Goal: Find specific page/section: Find specific page/section

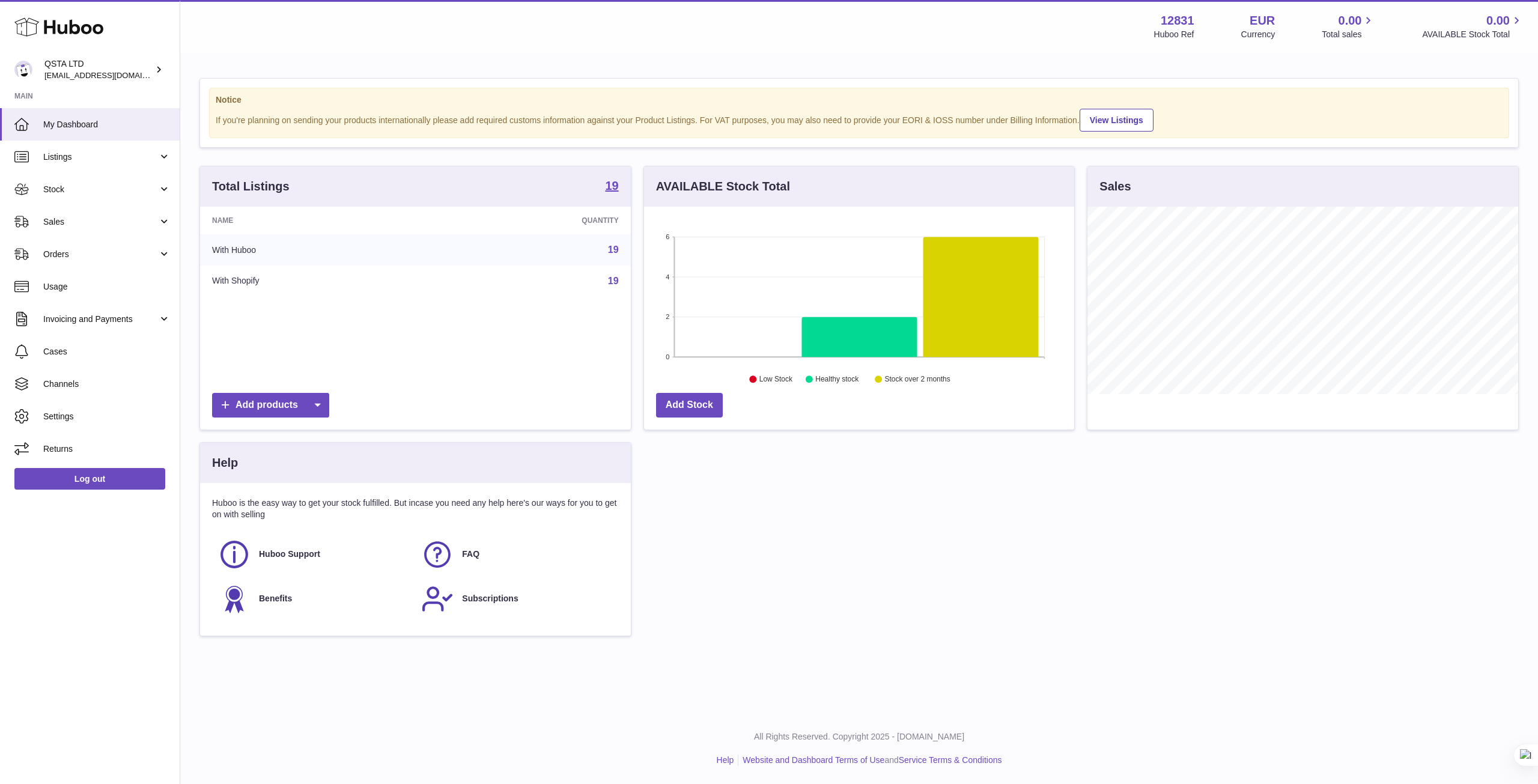
scroll to position [188, 430]
click at [110, 222] on span "Sales" at bounding box center [101, 222] width 115 height 12
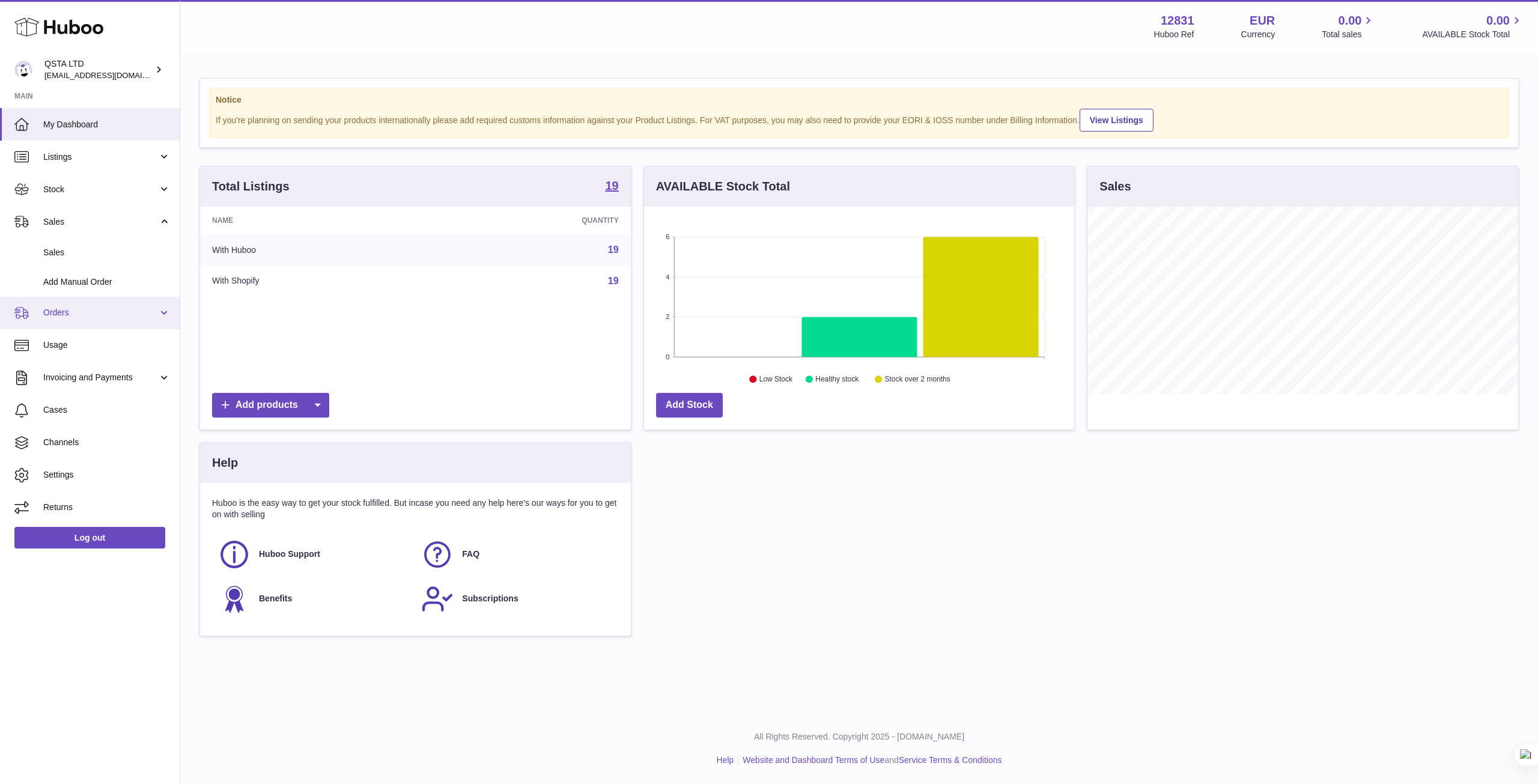
click at [134, 318] on span "Orders" at bounding box center [101, 313] width 115 height 12
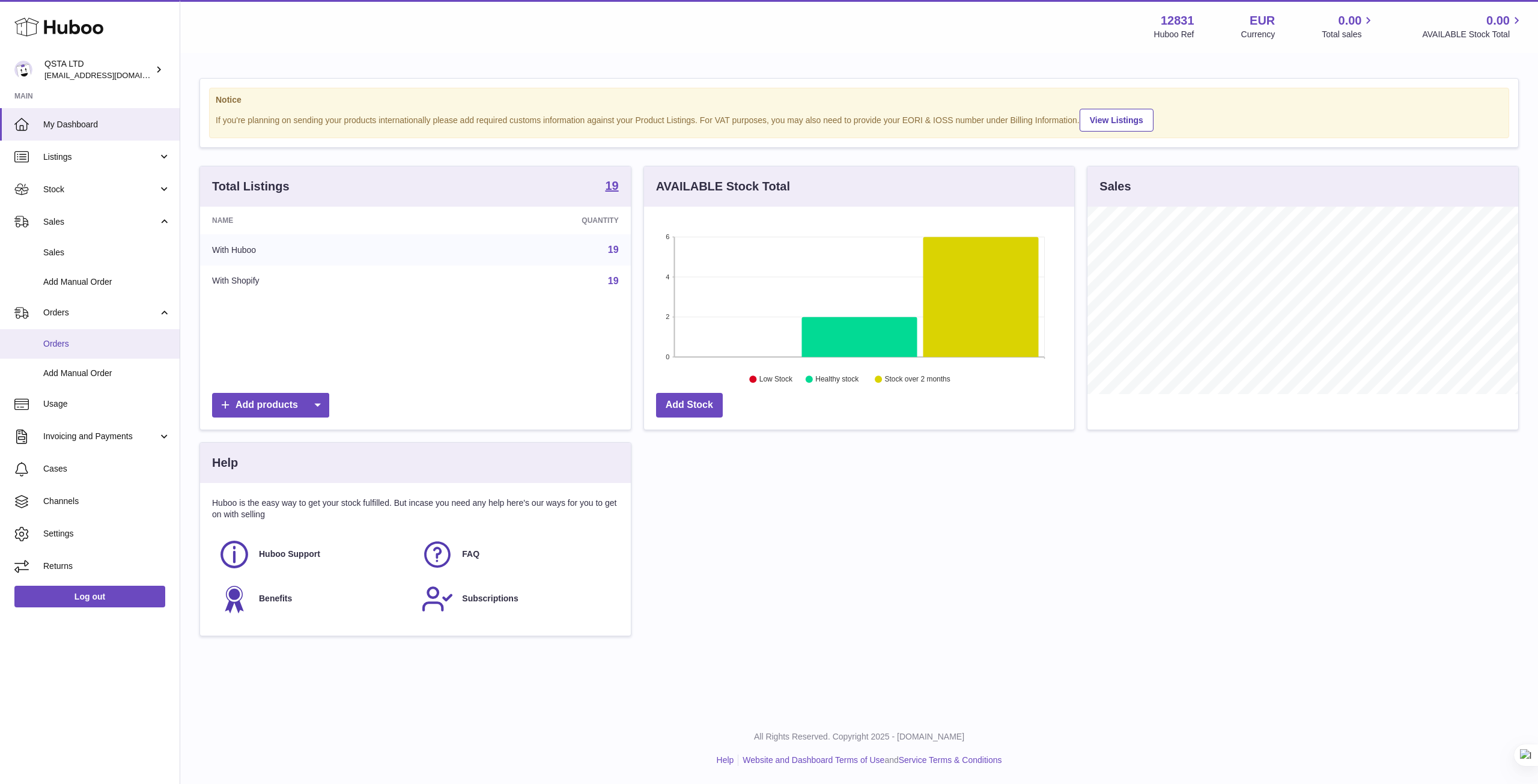
click at [125, 335] on link "Orders" at bounding box center [89, 344] width 179 height 29
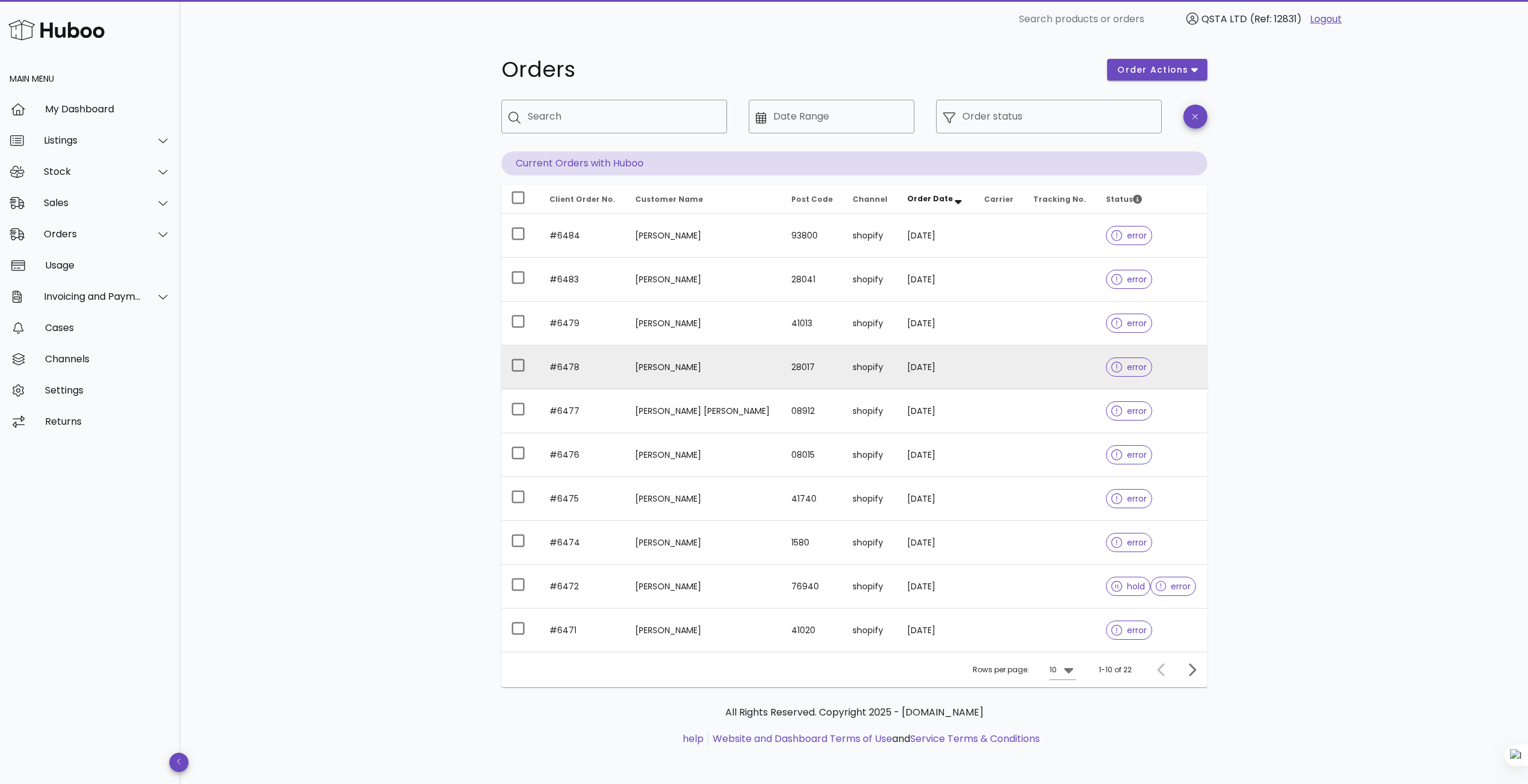
scroll to position [7, 0]
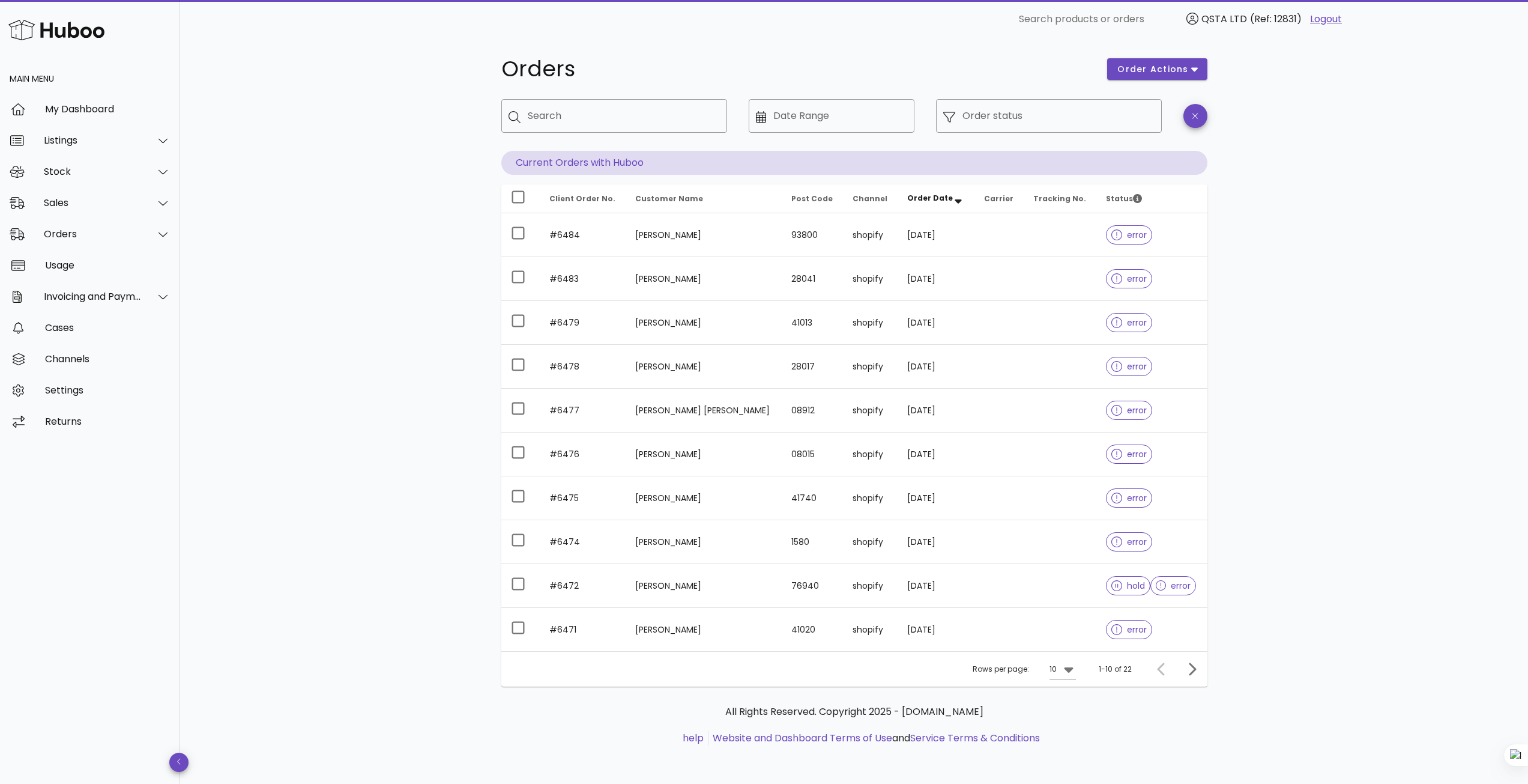
click at [1198, 680] on div "Rows per page: 10 1-10 of 22" at bounding box center [854, 668] width 706 height 35
click at [1190, 670] on icon "Next page" at bounding box center [1192, 668] width 14 height 14
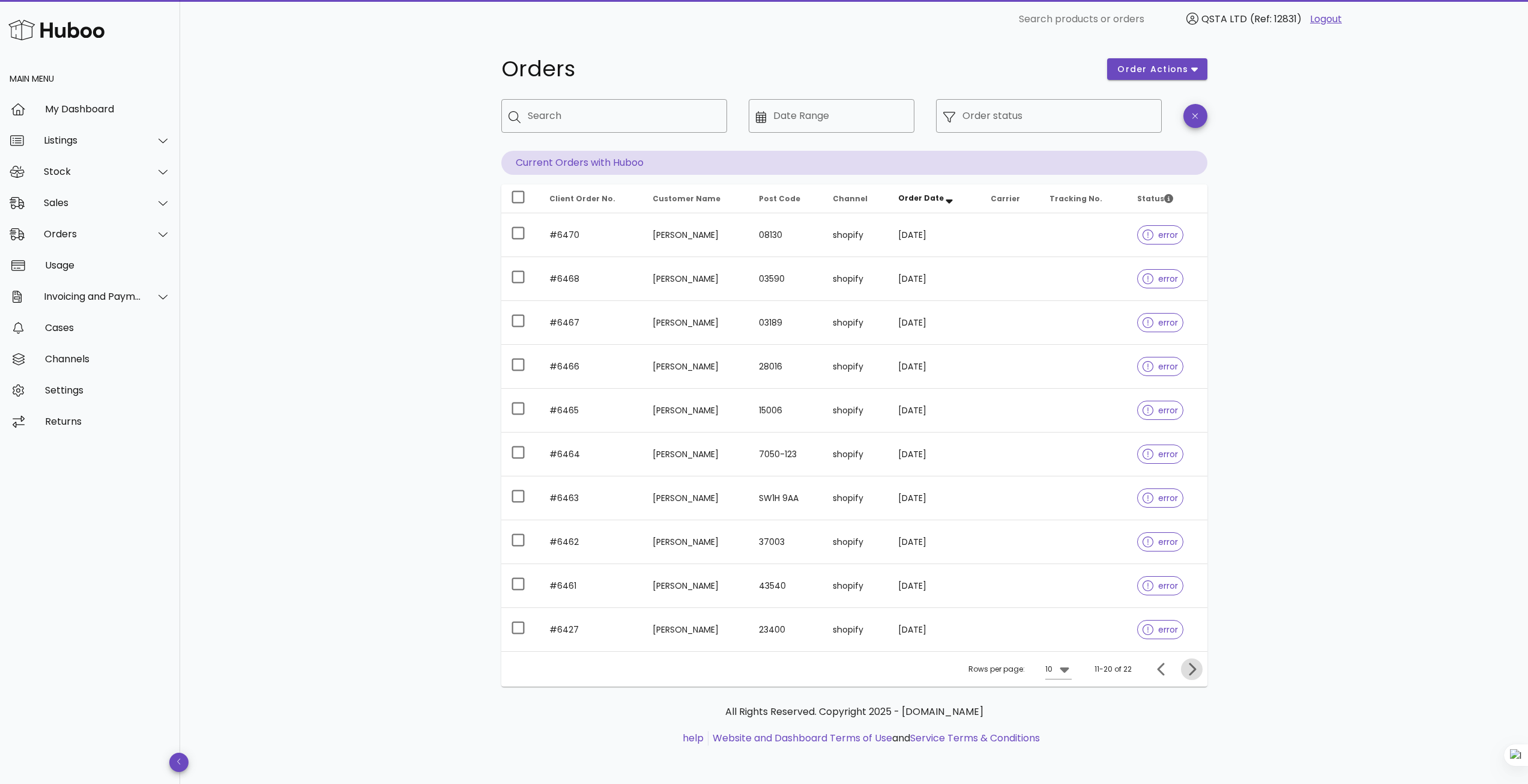
click at [1194, 669] on icon "Next page" at bounding box center [1193, 668] width 8 height 13
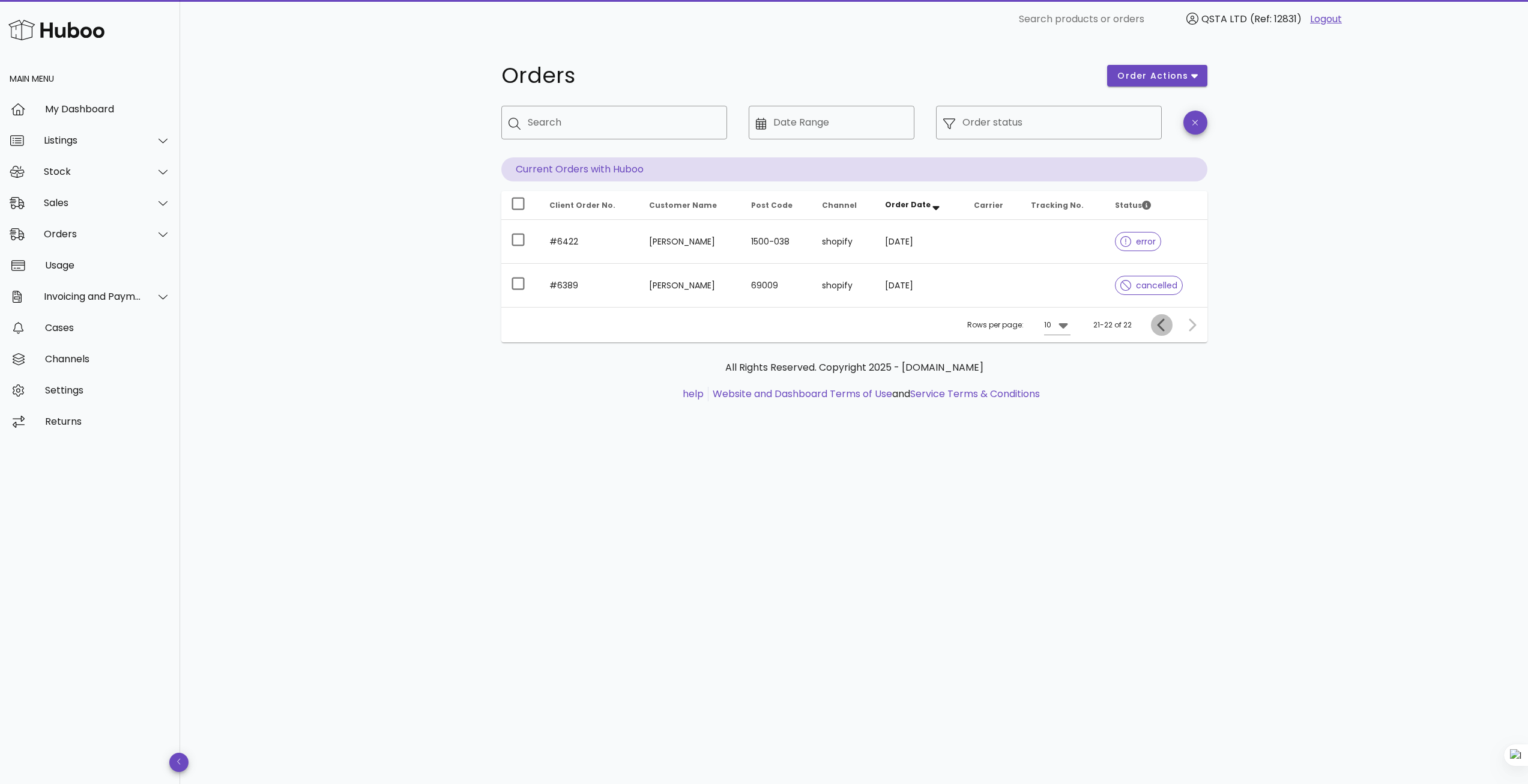
click at [1161, 327] on icon "Previous page" at bounding box center [1160, 324] width 8 height 13
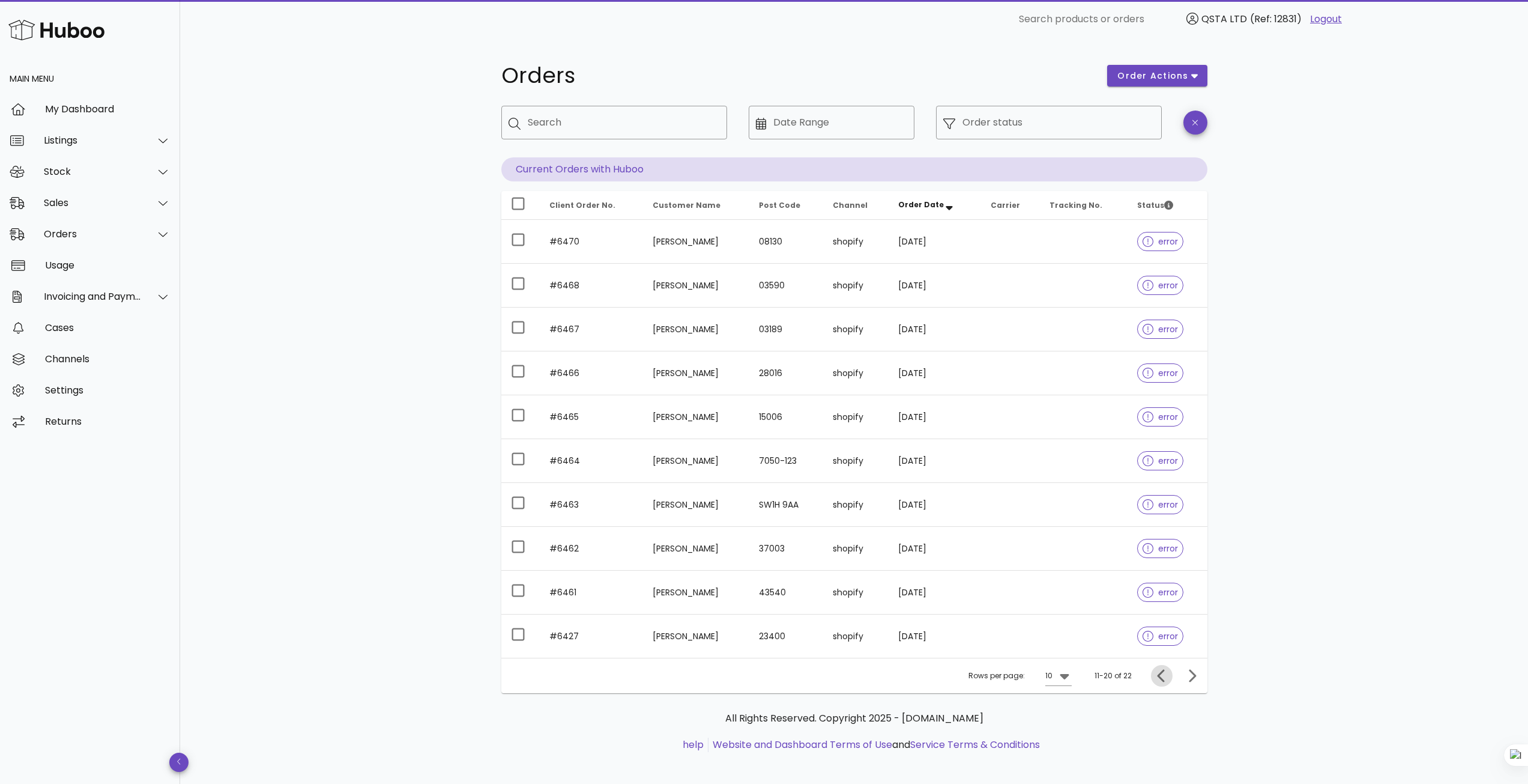
click at [1165, 676] on icon "Previous page" at bounding box center [1162, 675] width 14 height 14
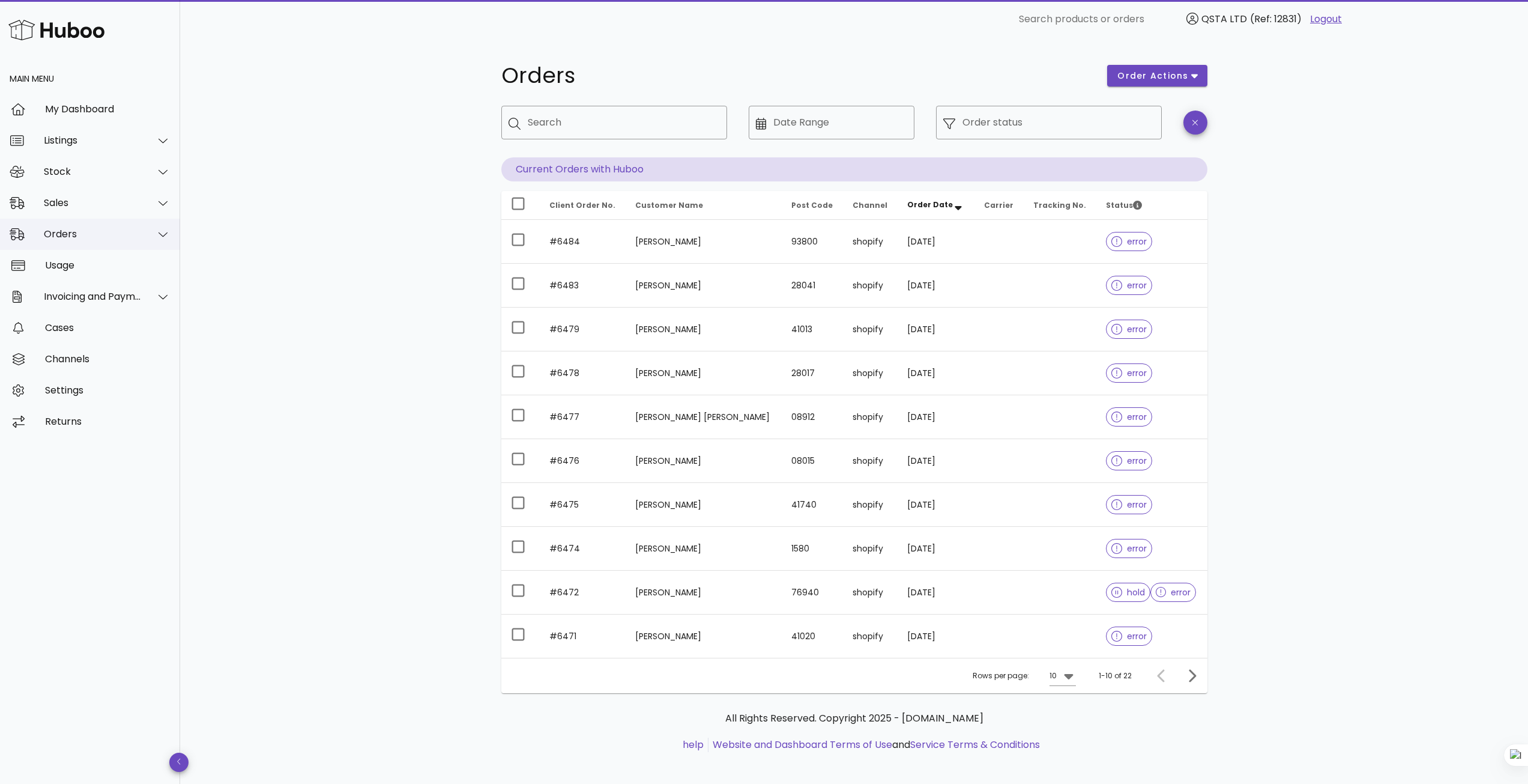
click at [123, 228] on div "Orders" at bounding box center [90, 234] width 180 height 31
click at [107, 203] on div "Sales" at bounding box center [93, 203] width 98 height 12
click at [100, 234] on div "Sales" at bounding box center [107, 233] width 128 height 12
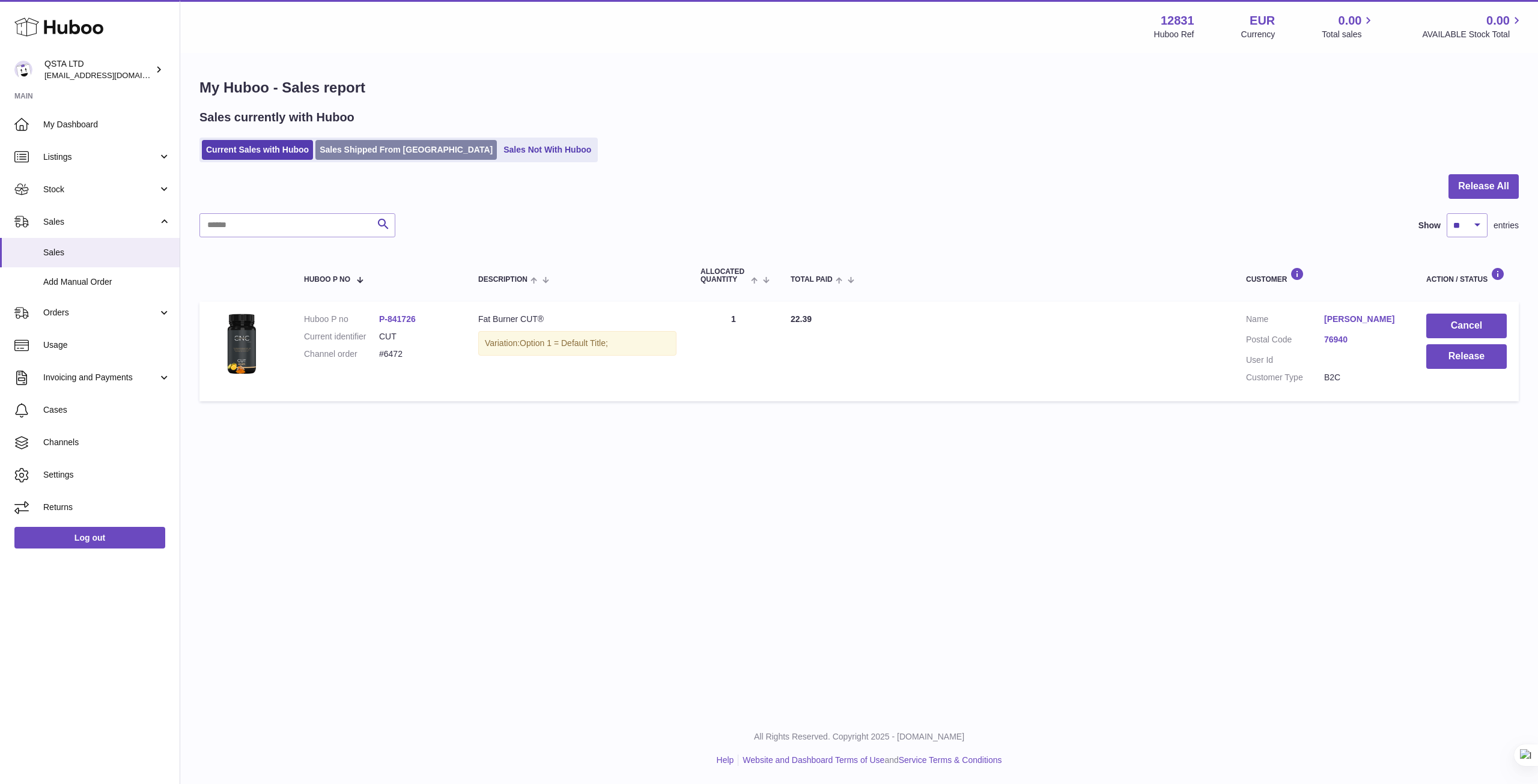
click at [387, 148] on link "Sales Shipped From Huboo" at bounding box center [406, 150] width 181 height 20
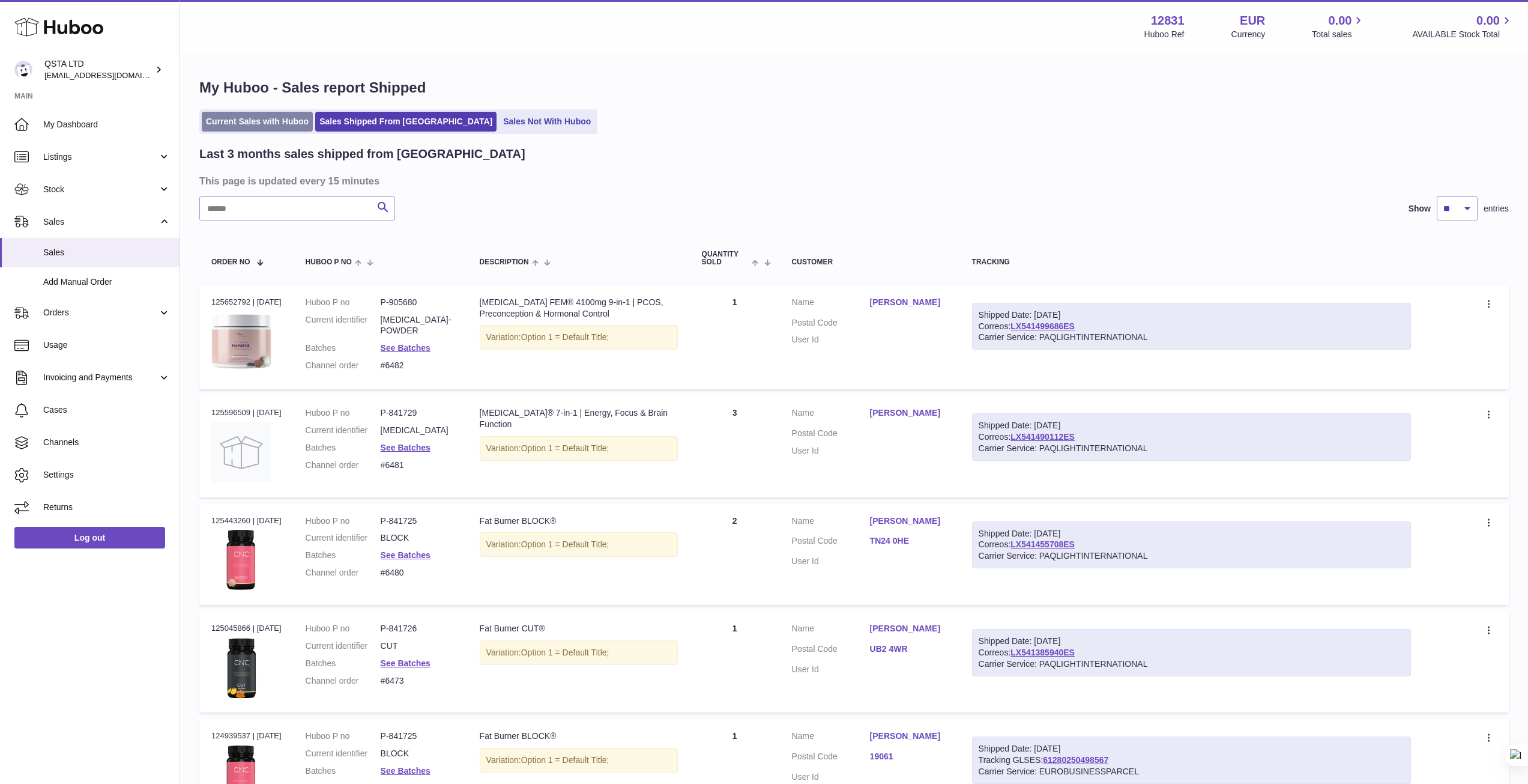
click at [274, 132] on link "Current Sales with Huboo" at bounding box center [257, 122] width 111 height 20
